Goal: Task Accomplishment & Management: Manage account settings

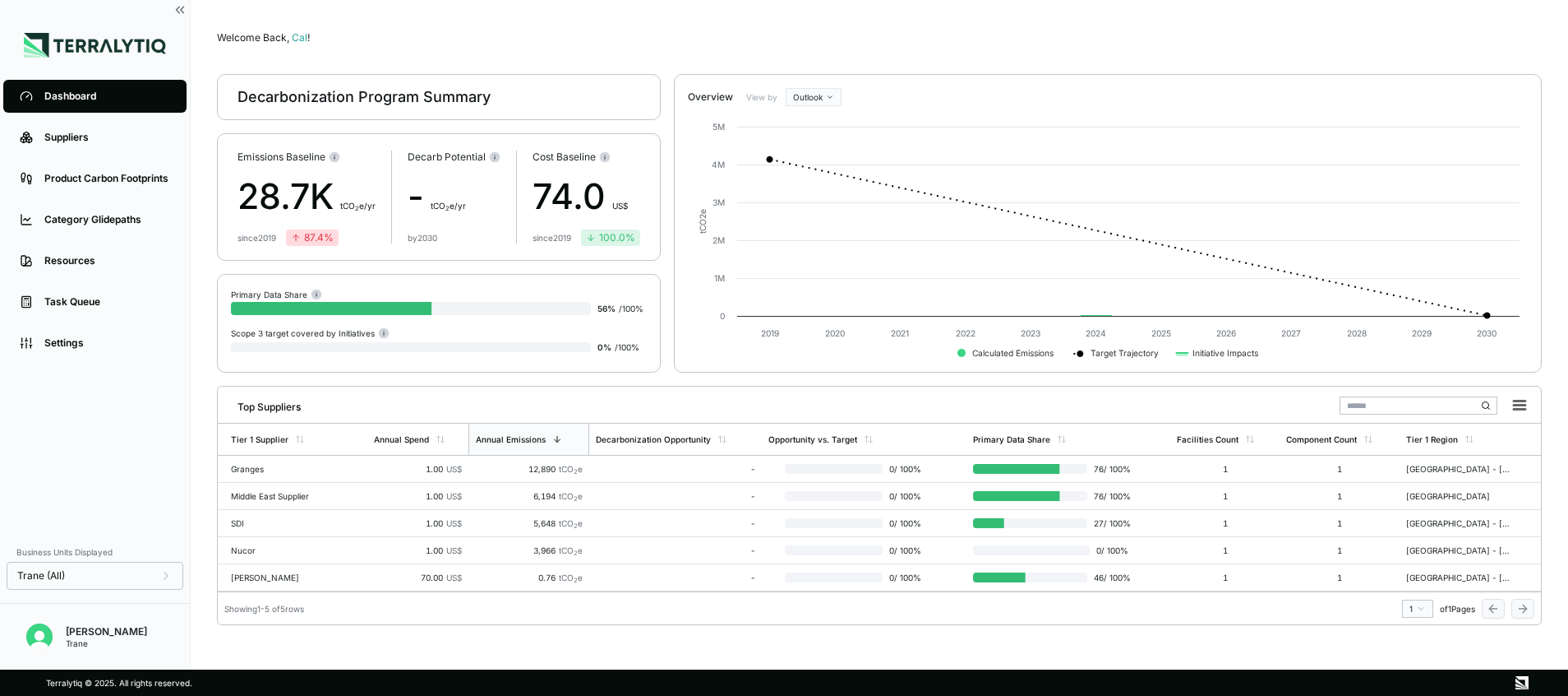
click at [108, 639] on div "Trane" at bounding box center [106, 643] width 81 height 10
click at [26, 621] on button "Open user button" at bounding box center [39, 636] width 39 height 39
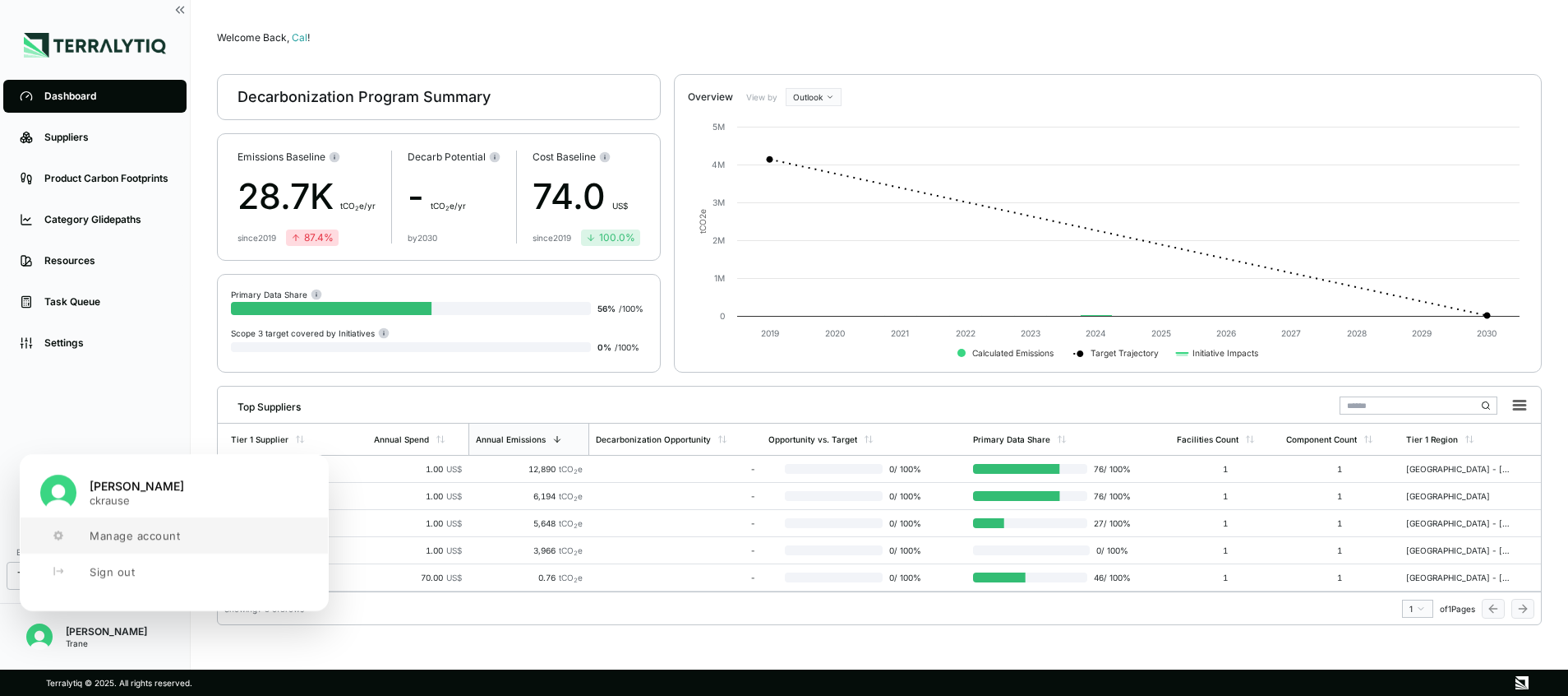
click at [181, 523] on button "Manage account" at bounding box center [174, 535] width 307 height 36
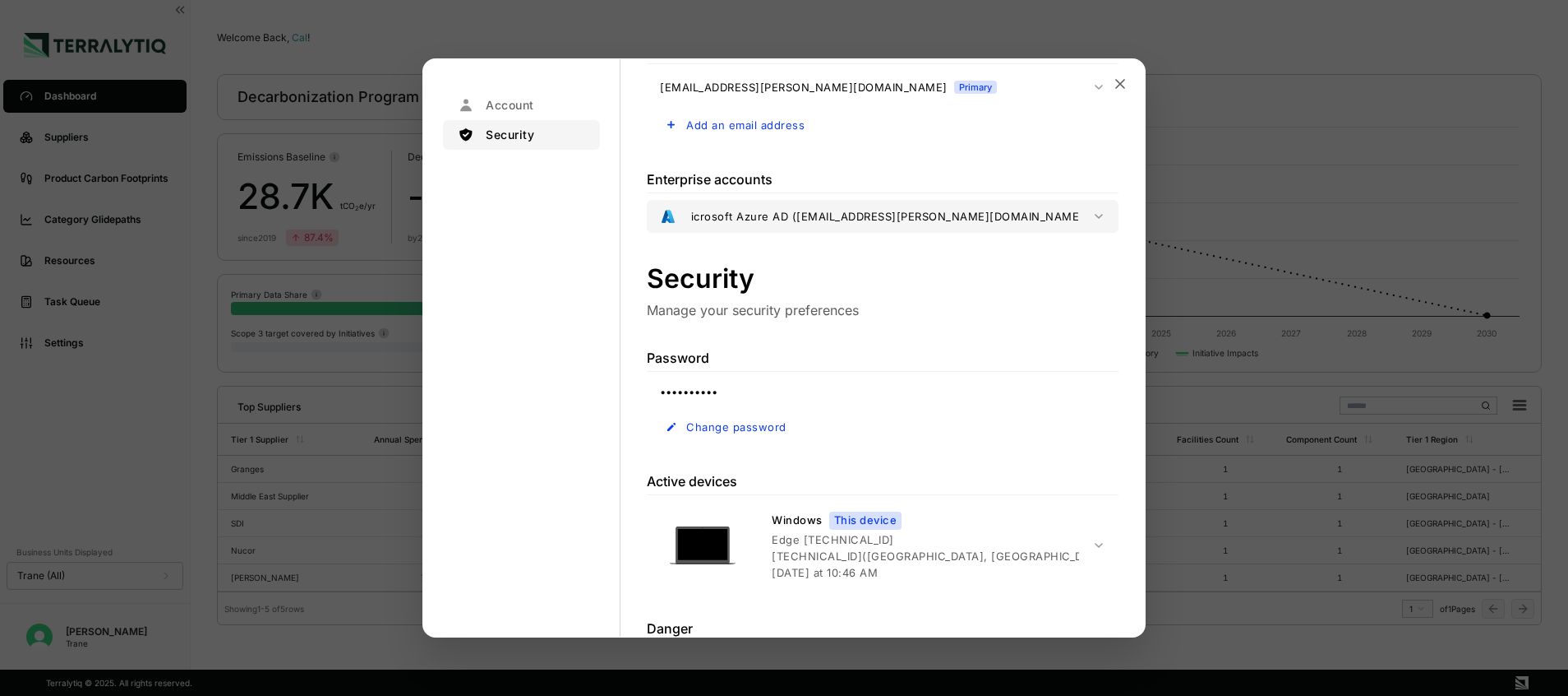
scroll to position [462, 0]
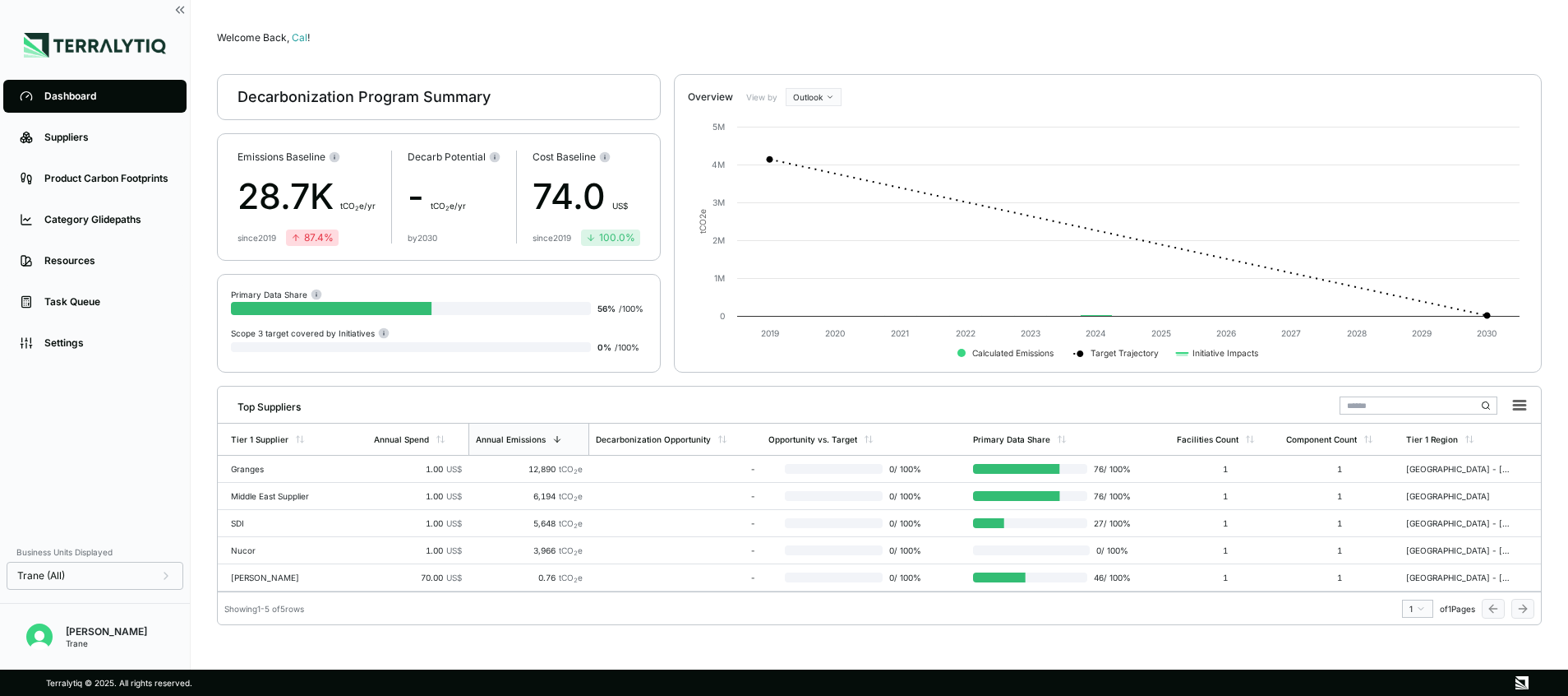
click at [82, 29] on div "Dashboard Suppliers Product Carbon Footprints Category Glidepaths Resources Tas…" at bounding box center [95, 335] width 190 height 670
click at [81, 647] on div "Trane" at bounding box center [106, 643] width 81 height 10
click at [37, 637] on img "Open user button" at bounding box center [39, 636] width 26 height 26
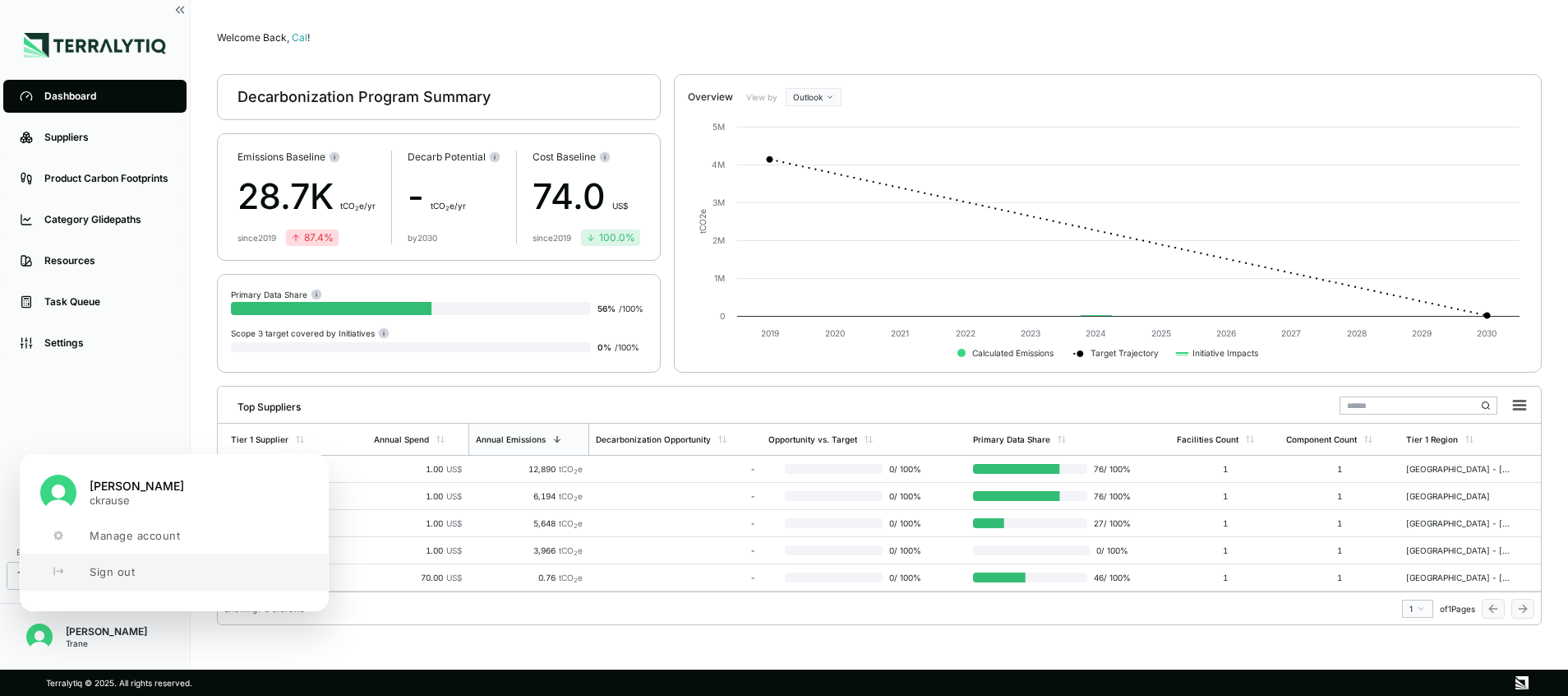
click at [170, 566] on button "Sign out" at bounding box center [174, 572] width 307 height 36
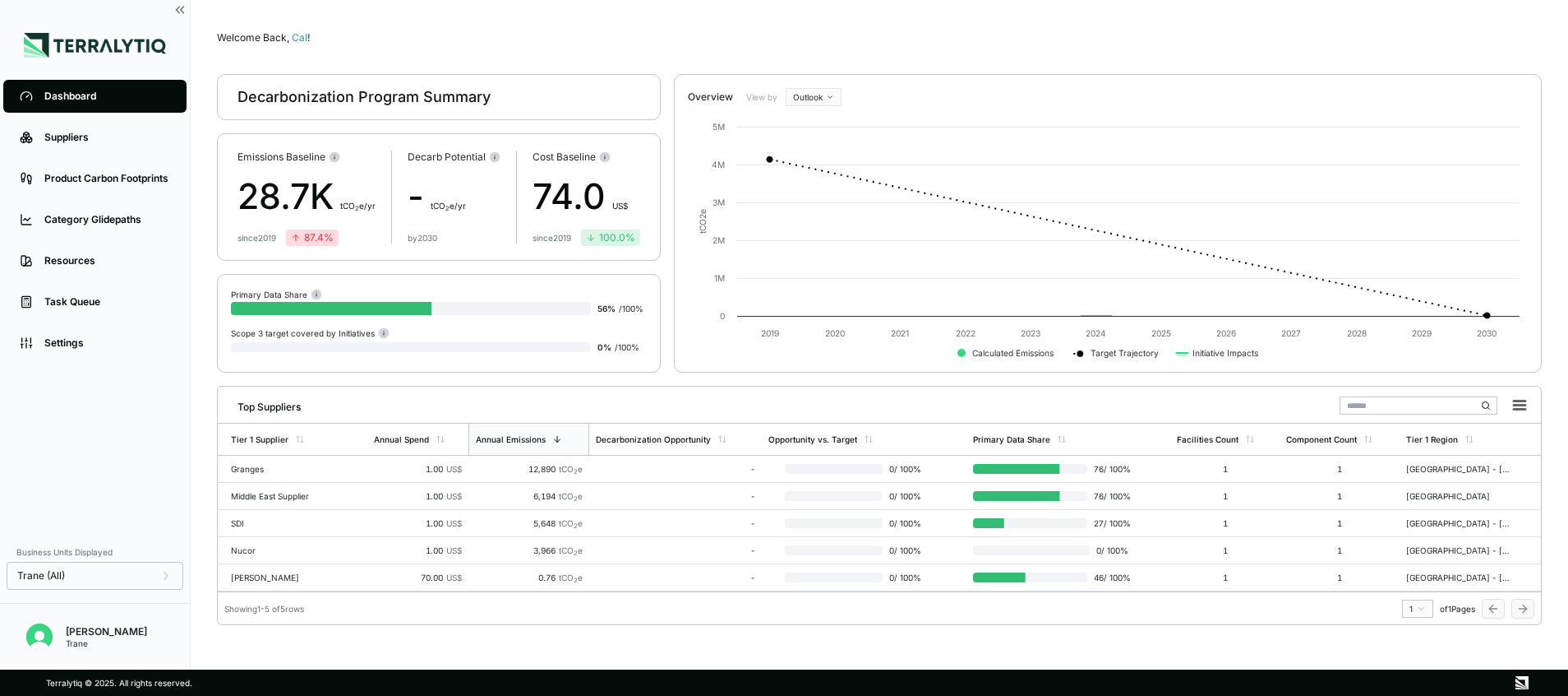
click at [87, 618] on div "Cal Krause Trane" at bounding box center [95, 629] width 190 height 54
click at [37, 636] on img "Open user button" at bounding box center [39, 636] width 26 height 26
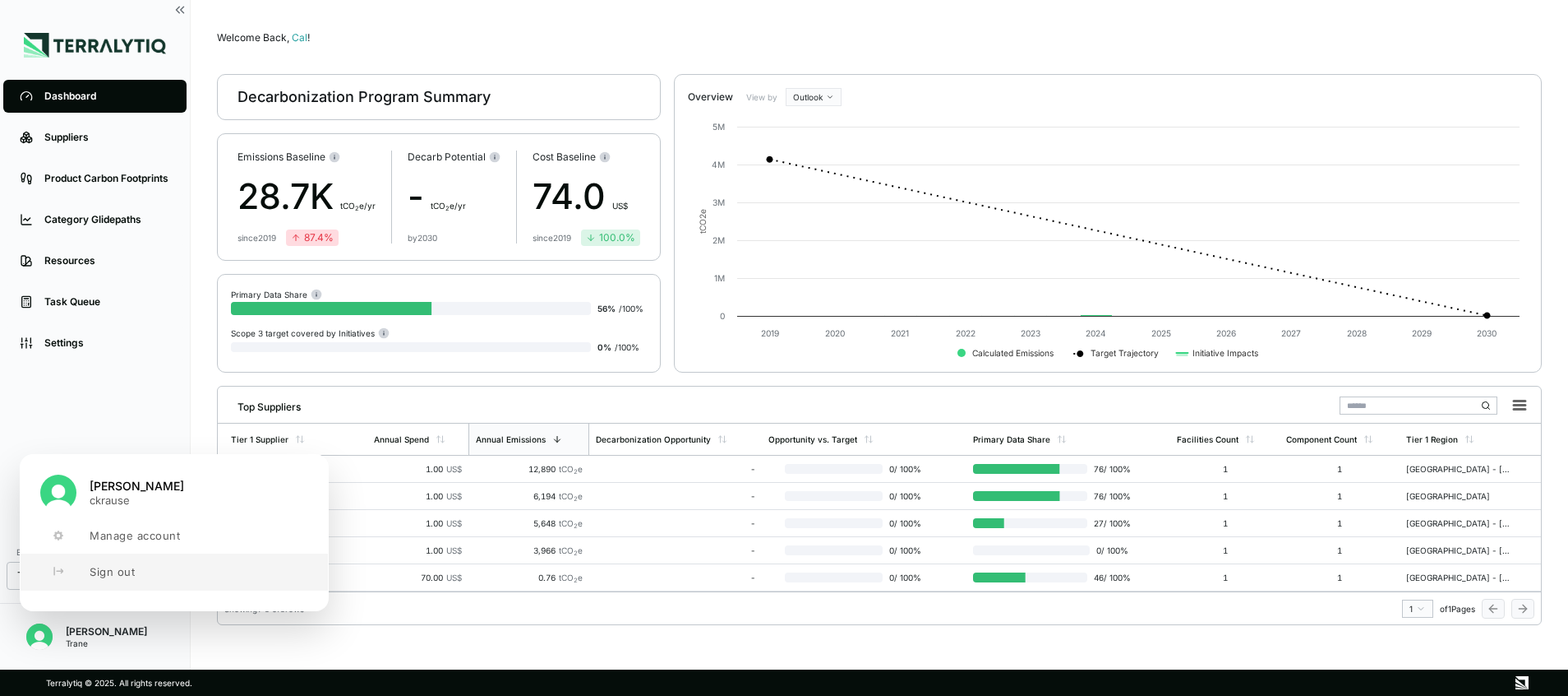
click at [154, 559] on button "Sign out" at bounding box center [174, 572] width 307 height 36
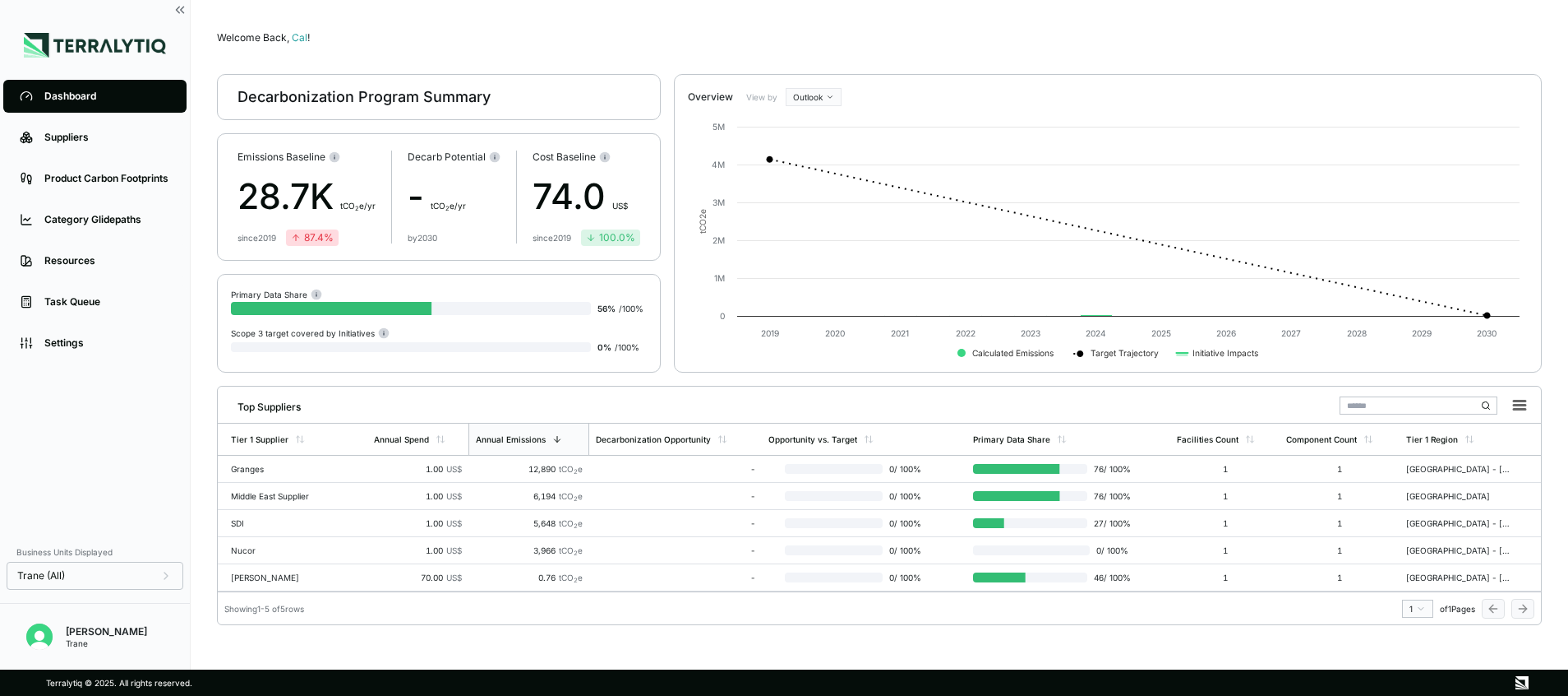
click at [77, 627] on div "[PERSON_NAME]" at bounding box center [106, 631] width 81 height 13
click at [299, 32] on span "Cal !" at bounding box center [301, 37] width 18 height 13
